Goal: Task Accomplishment & Management: Use online tool/utility

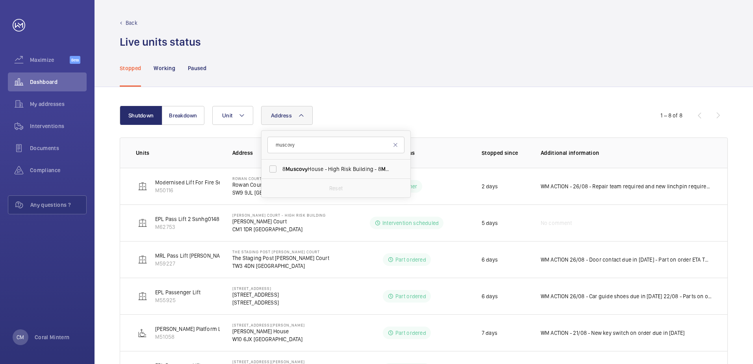
drag, startPoint x: 294, startPoint y: 143, endPoint x: 276, endPoint y: 142, distance: 17.8
click at [277, 142] on input "muscovy" at bounding box center [335, 145] width 137 height 17
click at [360, 113] on div "Address [STREET_ADDRESS] Reset Unit" at bounding box center [422, 115] width 421 height 19
click at [294, 107] on div "Shutdown Breakdown Address Unit 1 – 8 of 8 Units Address Status Stopped since A…" at bounding box center [423, 283] width 658 height 393
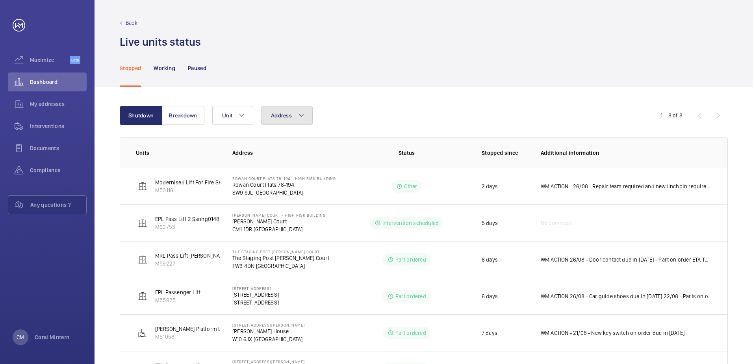
click at [294, 108] on button "Address" at bounding box center [287, 115] width 52 height 19
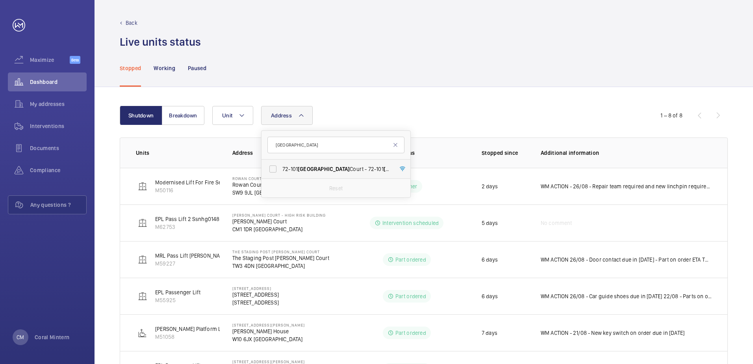
type input "[GEOGRAPHIC_DATA]"
click at [332, 171] on span "[STREET_ADDRESS]" at bounding box center [336, 169] width 108 height 8
click at [281, 171] on input "[STREET_ADDRESS]" at bounding box center [273, 169] width 16 height 16
checkbox input "true"
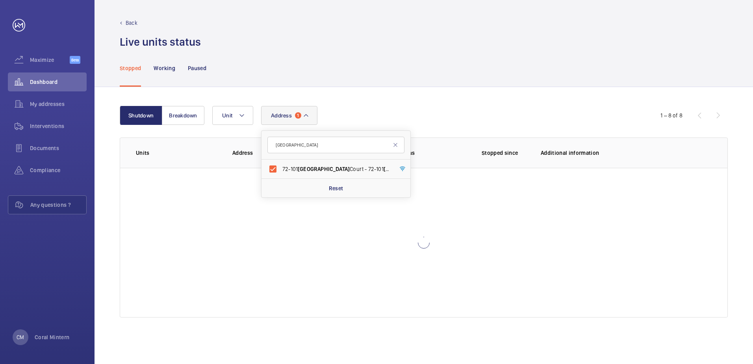
click at [365, 363] on div "Shutdown Breakdown Address 1 geneva [STREET_ADDRESS] Reset Unit 1 – 8 of 8 Unit…" at bounding box center [423, 225] width 658 height 277
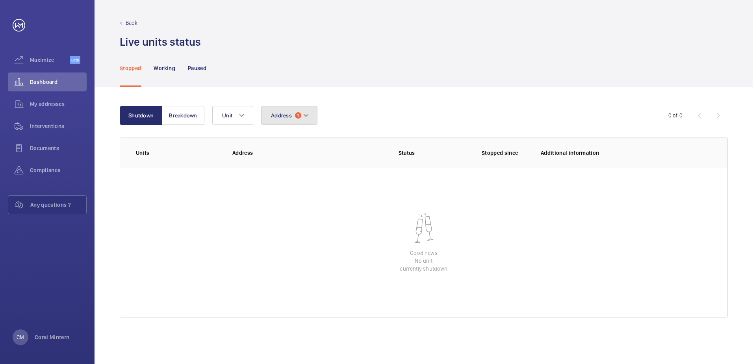
click at [279, 114] on span "Address" at bounding box center [281, 115] width 21 height 6
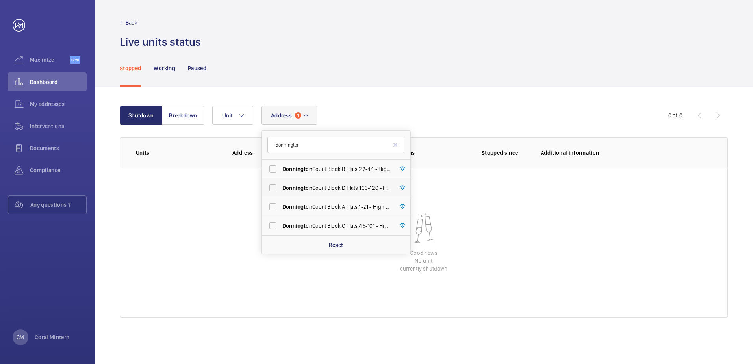
type input "donnington"
click at [338, 183] on label "[GEOGRAPHIC_DATA] [STREET_ADDRESS]" at bounding box center [329, 187] width 137 height 19
click at [281, 183] on input "[GEOGRAPHIC_DATA] [STREET_ADDRESS]" at bounding box center [273, 188] width 16 height 16
checkbox input "true"
click at [338, 164] on label "[GEOGRAPHIC_DATA] B Flats [STREET_ADDRESS]" at bounding box center [329, 168] width 137 height 19
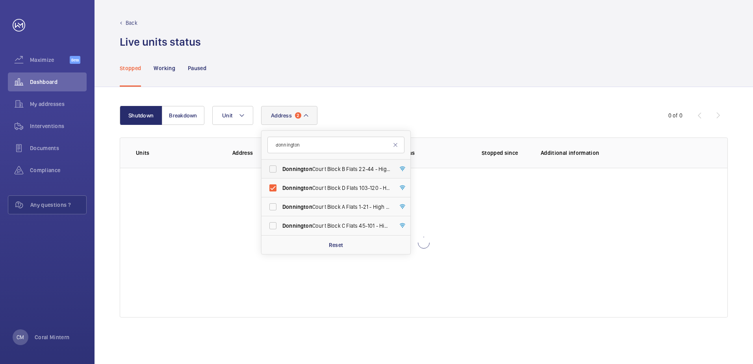
click at [281, 164] on input "[GEOGRAPHIC_DATA] B Flats [STREET_ADDRESS]" at bounding box center [273, 169] width 16 height 16
checkbox input "true"
click at [336, 213] on label "[GEOGRAPHIC_DATA] A Flats [STREET_ADDRESS]" at bounding box center [329, 206] width 137 height 19
click at [281, 213] on input "[GEOGRAPHIC_DATA] A Flats [STREET_ADDRESS]" at bounding box center [273, 207] width 16 height 16
checkbox input "true"
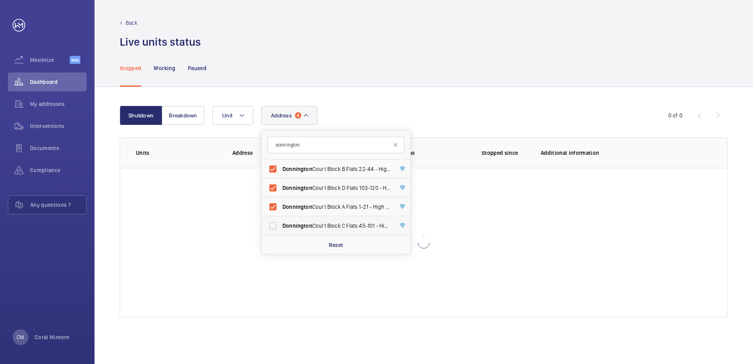
click at [337, 224] on span "[GEOGRAPHIC_DATA] C Flats [STREET_ADDRESS]" at bounding box center [336, 226] width 108 height 8
click at [281, 224] on input "[GEOGRAPHIC_DATA] C Flats [STREET_ADDRESS]" at bounding box center [273, 226] width 16 height 16
checkbox input "true"
